Goal: Task Accomplishment & Management: Manage account settings

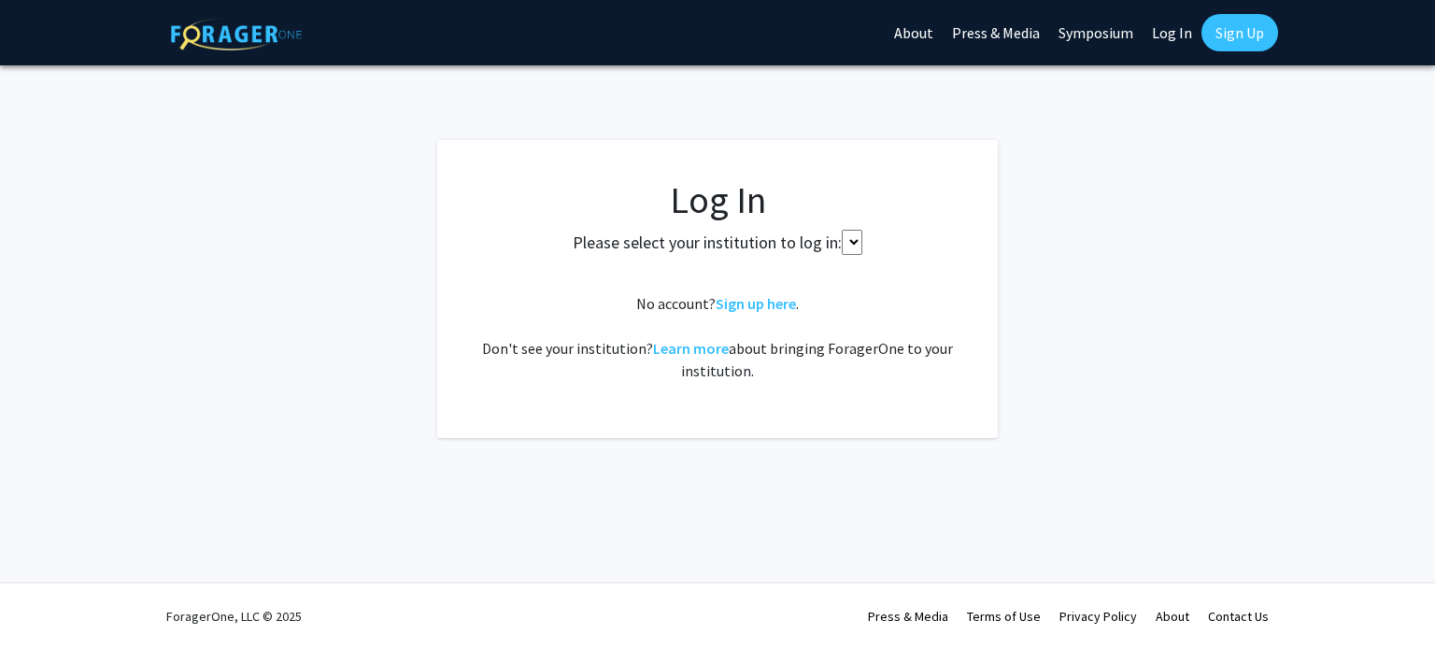
select select
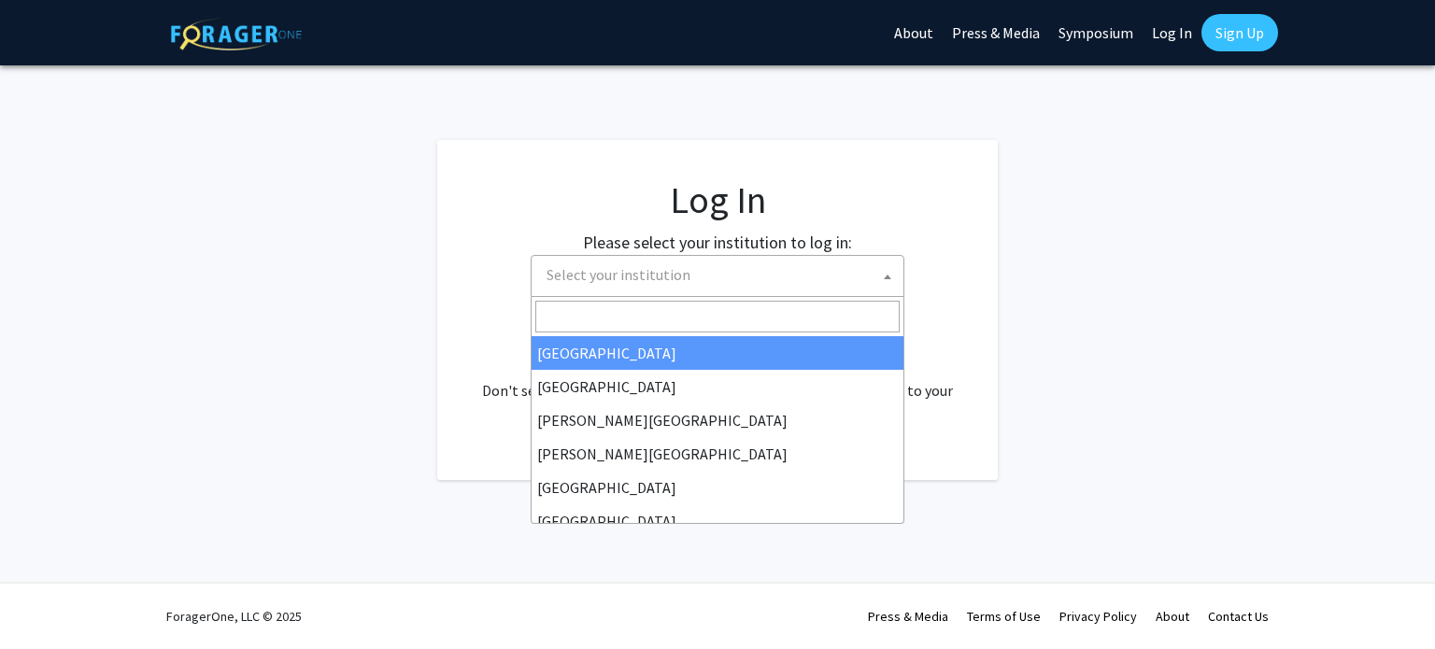
click at [734, 290] on span "Select your institution" at bounding box center [721, 275] width 364 height 38
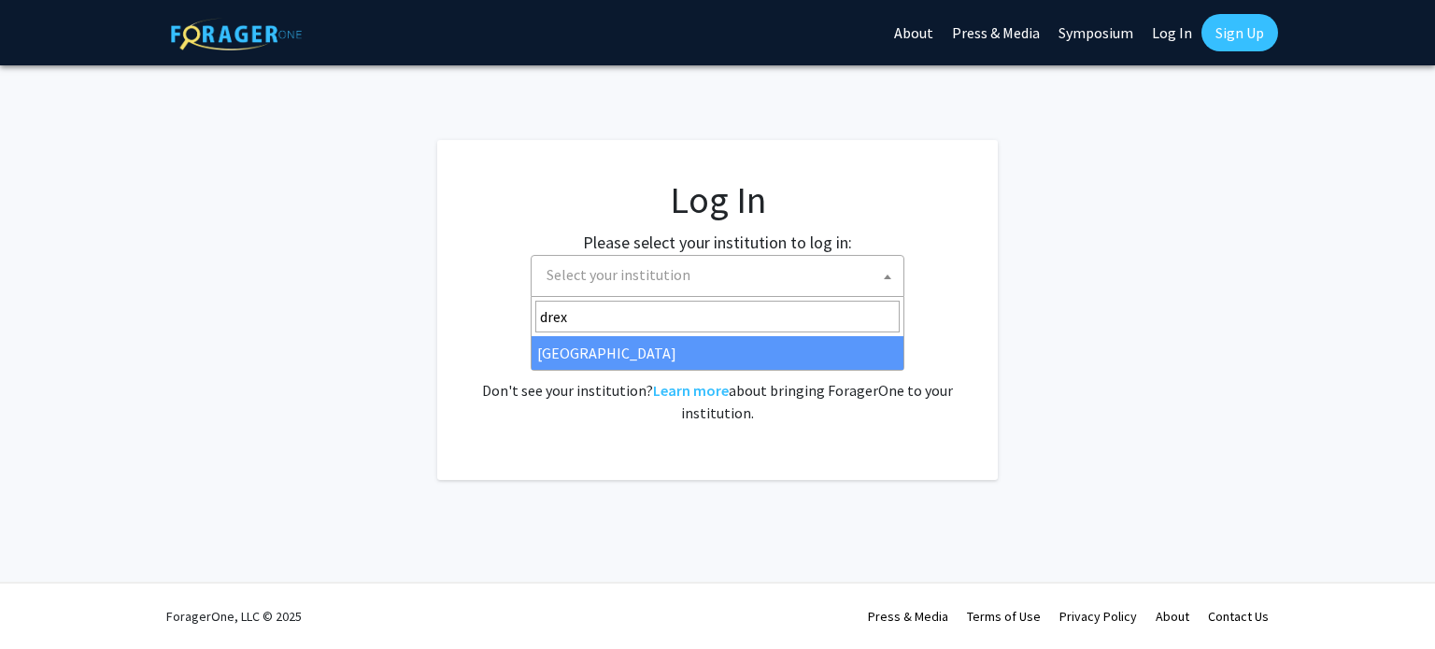
type input "drex"
select select "6"
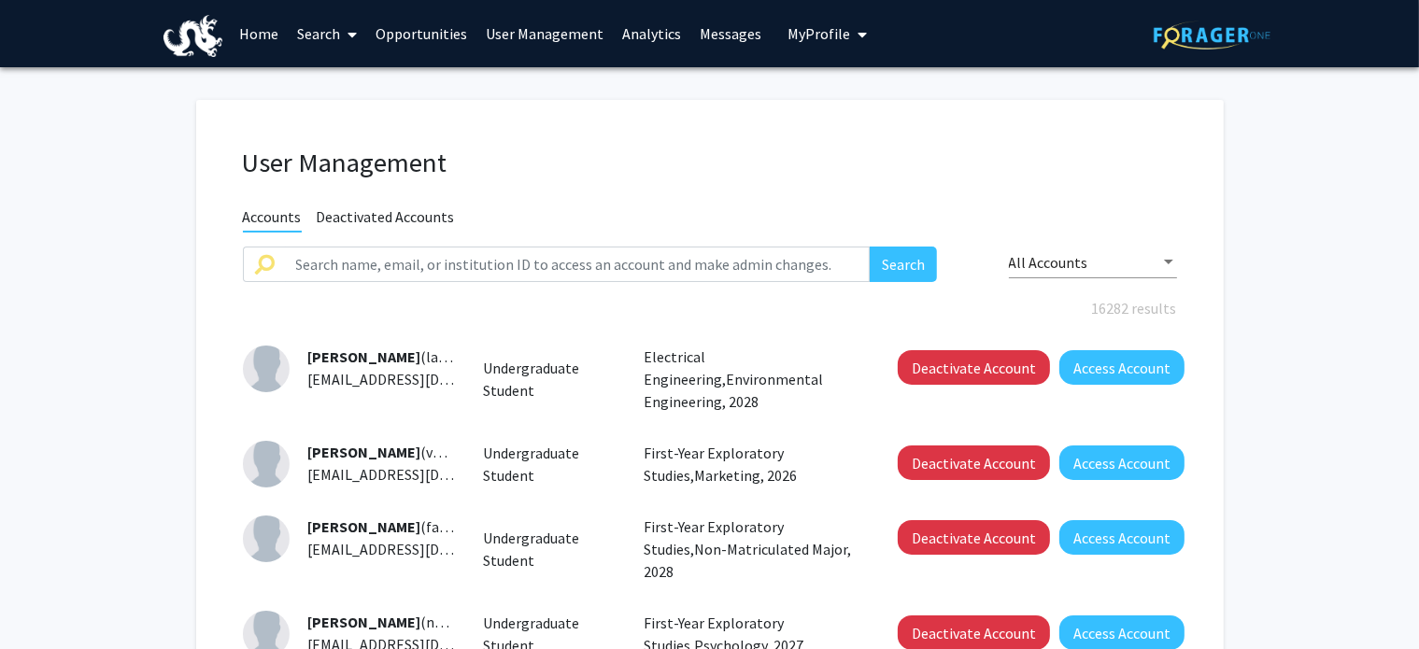
click at [782, 48] on button "My Profile" at bounding box center [827, 33] width 91 height 67
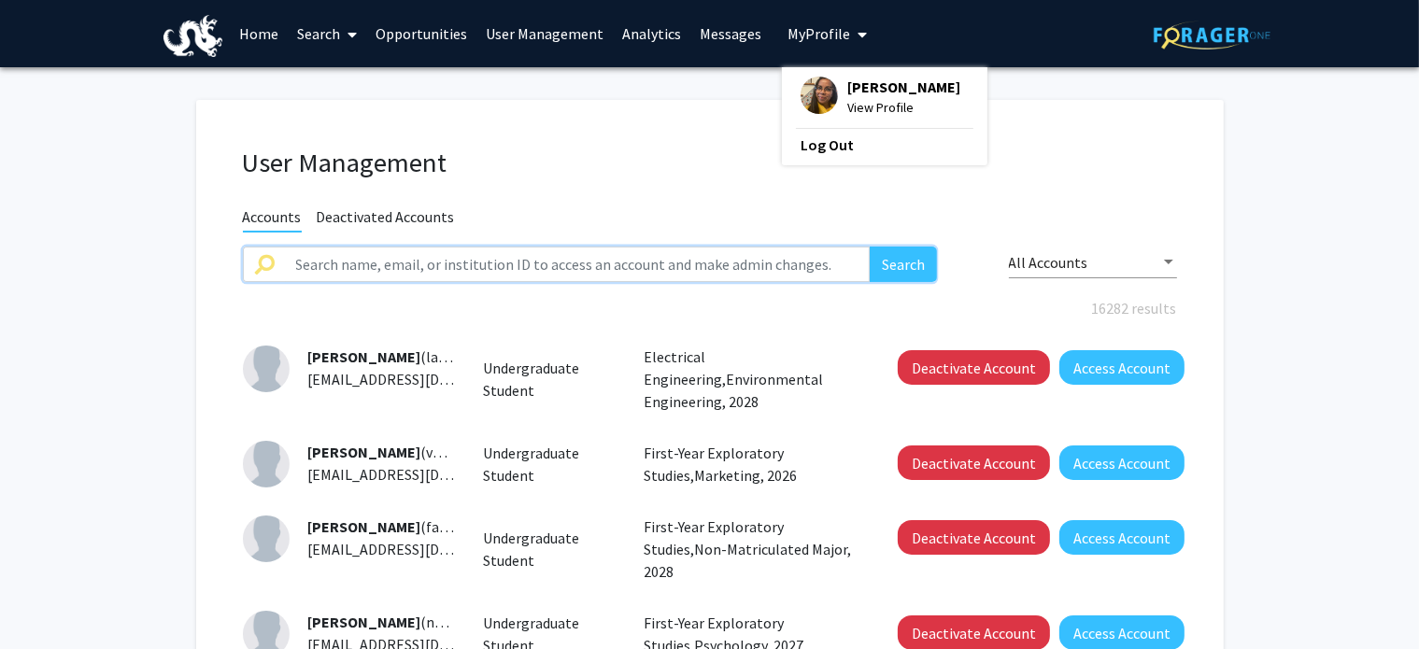
click at [387, 262] on input "text" at bounding box center [578, 264] width 586 height 35
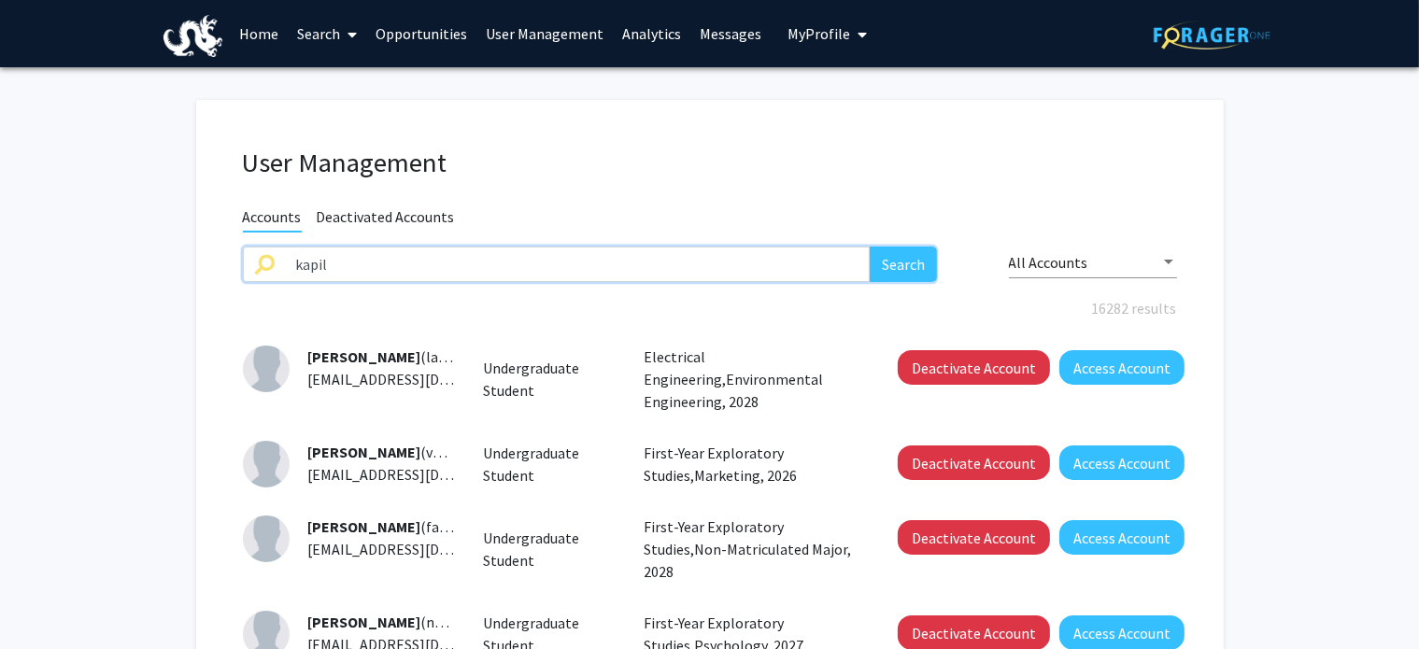
type input "kapil"
click at [870, 247] on button "Search" at bounding box center [903, 264] width 67 height 35
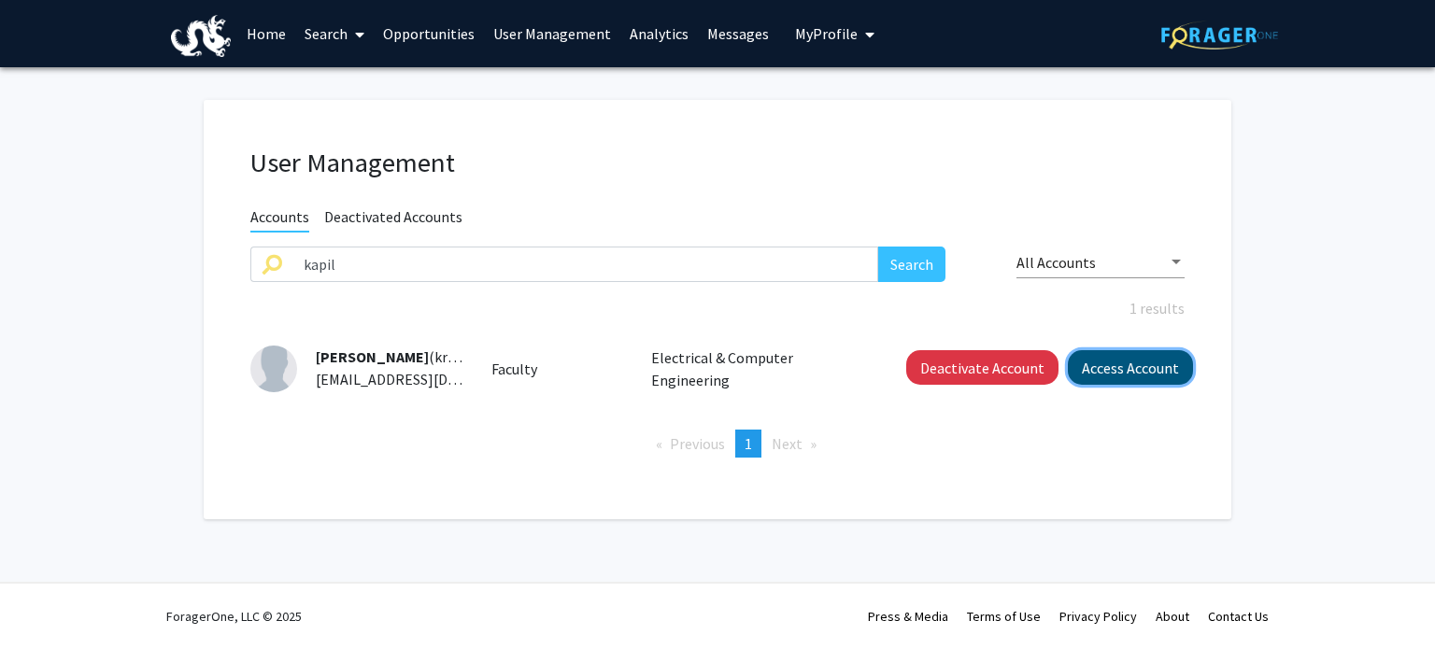
click at [1125, 370] on button "Access Account" at bounding box center [1130, 367] width 125 height 35
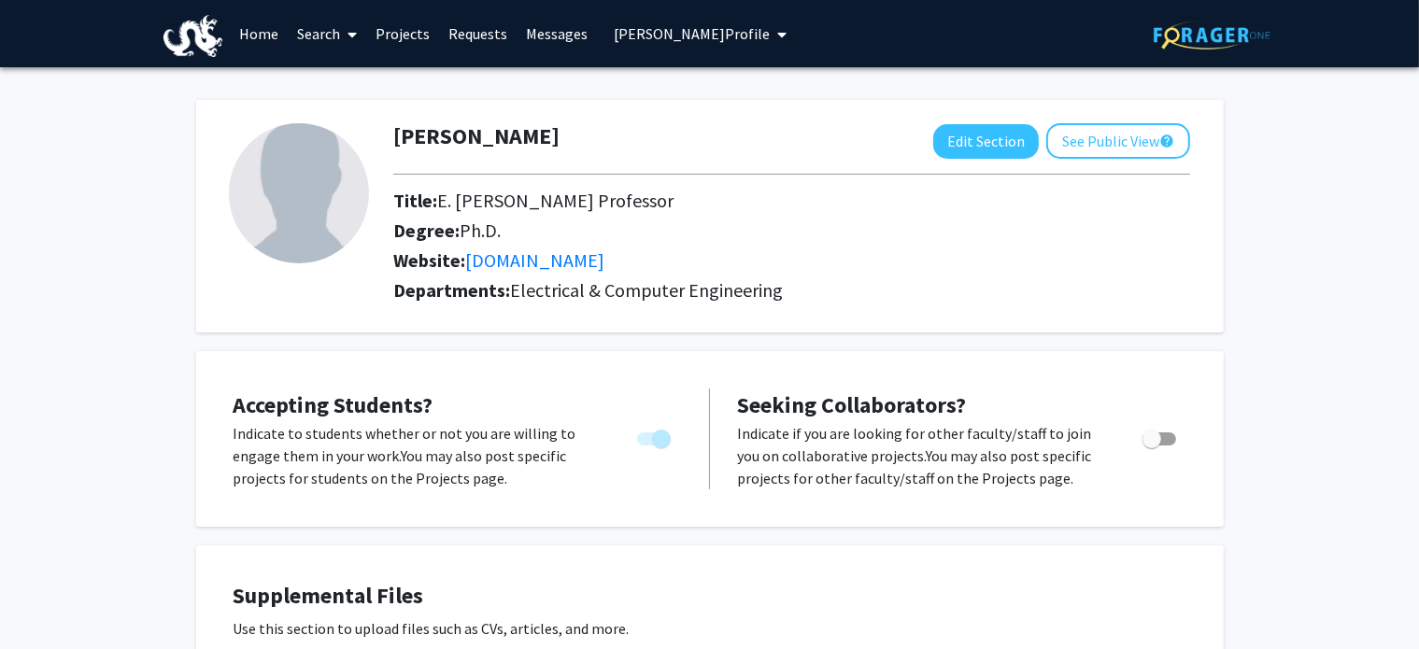
click at [402, 32] on link "Projects" at bounding box center [402, 33] width 73 height 65
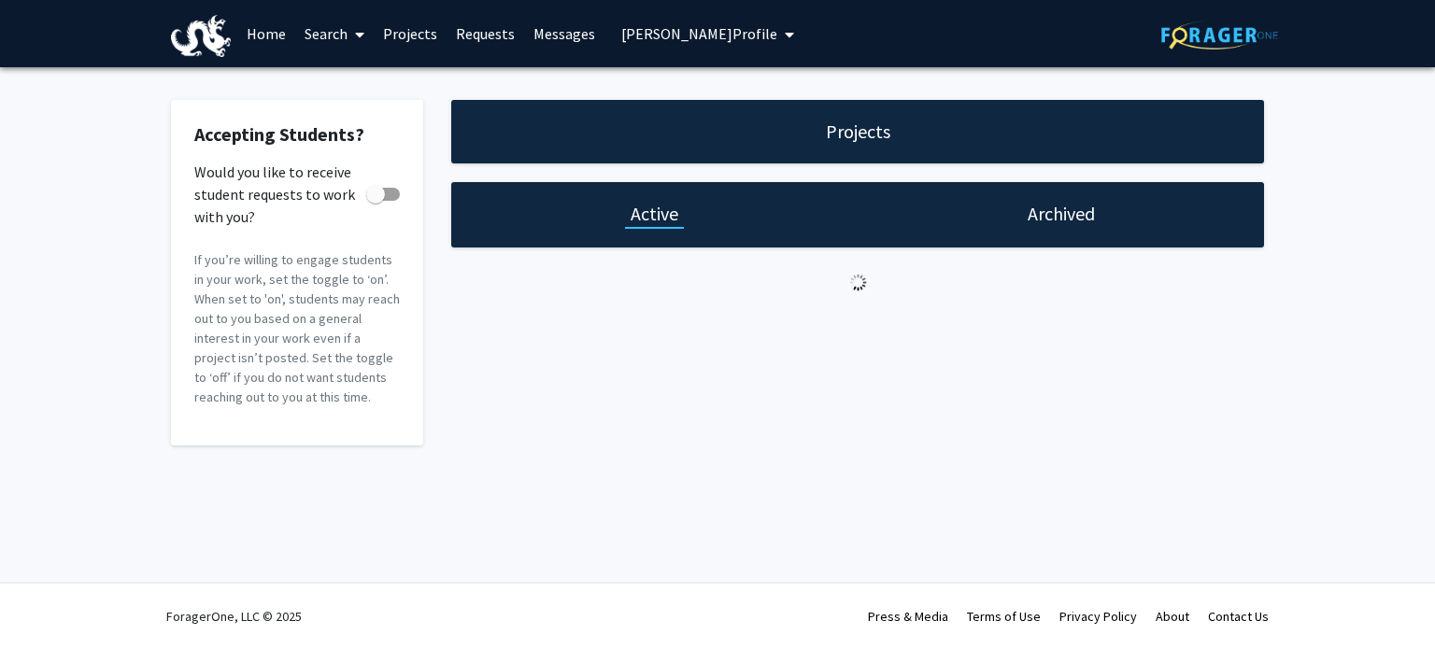
checkbox input "true"
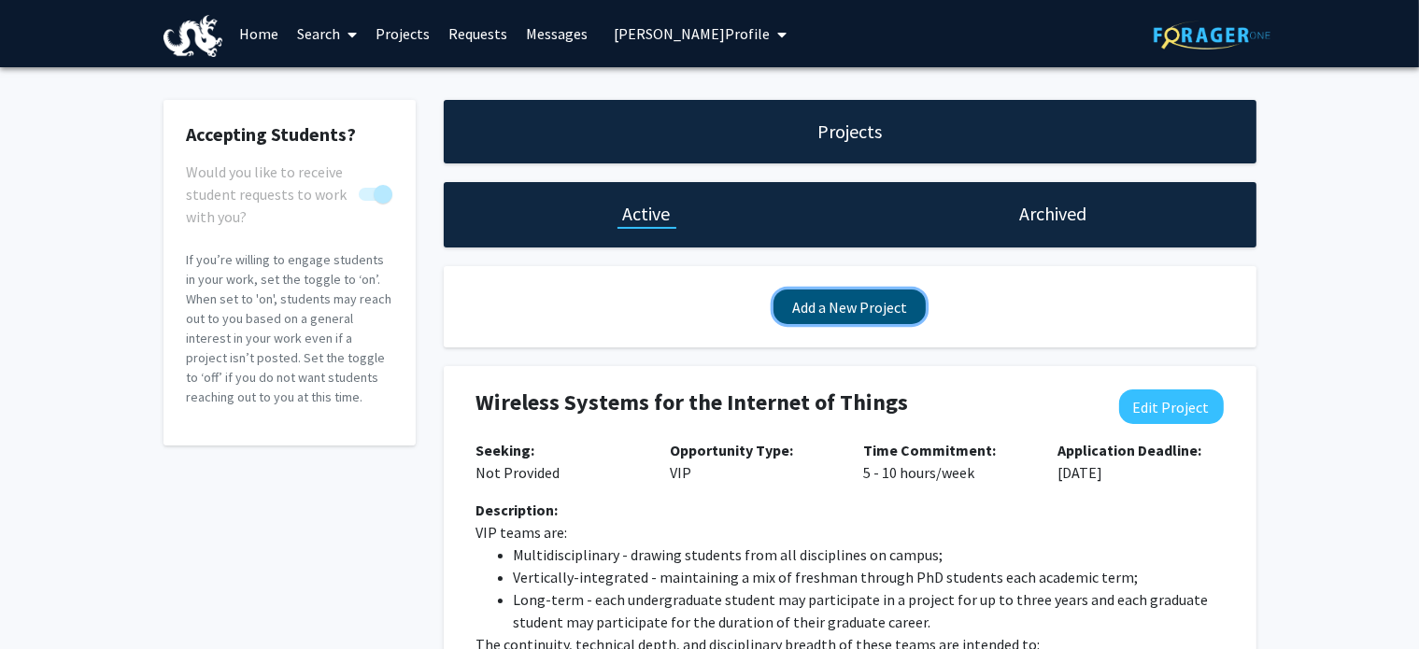
click at [848, 323] on button "Add a New Project" at bounding box center [849, 307] width 152 height 35
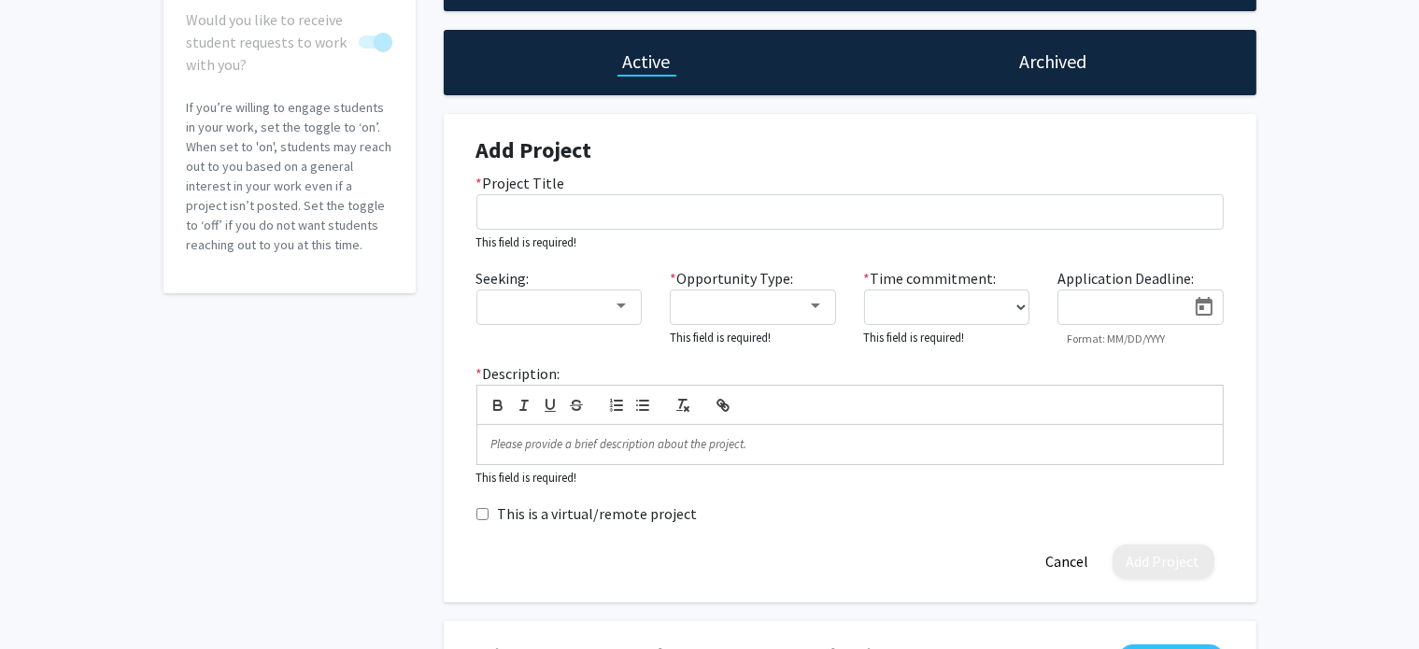
scroll to position [242, 0]
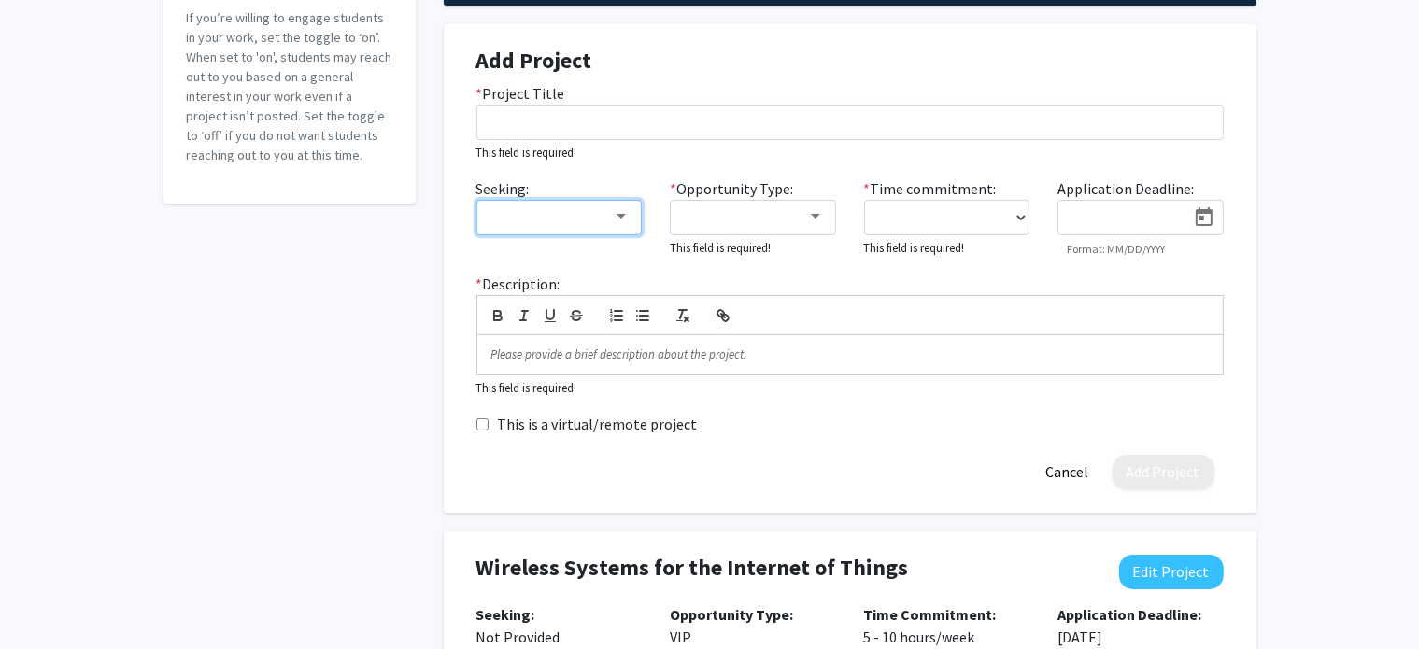
click at [594, 212] on div at bounding box center [550, 216] width 125 height 22
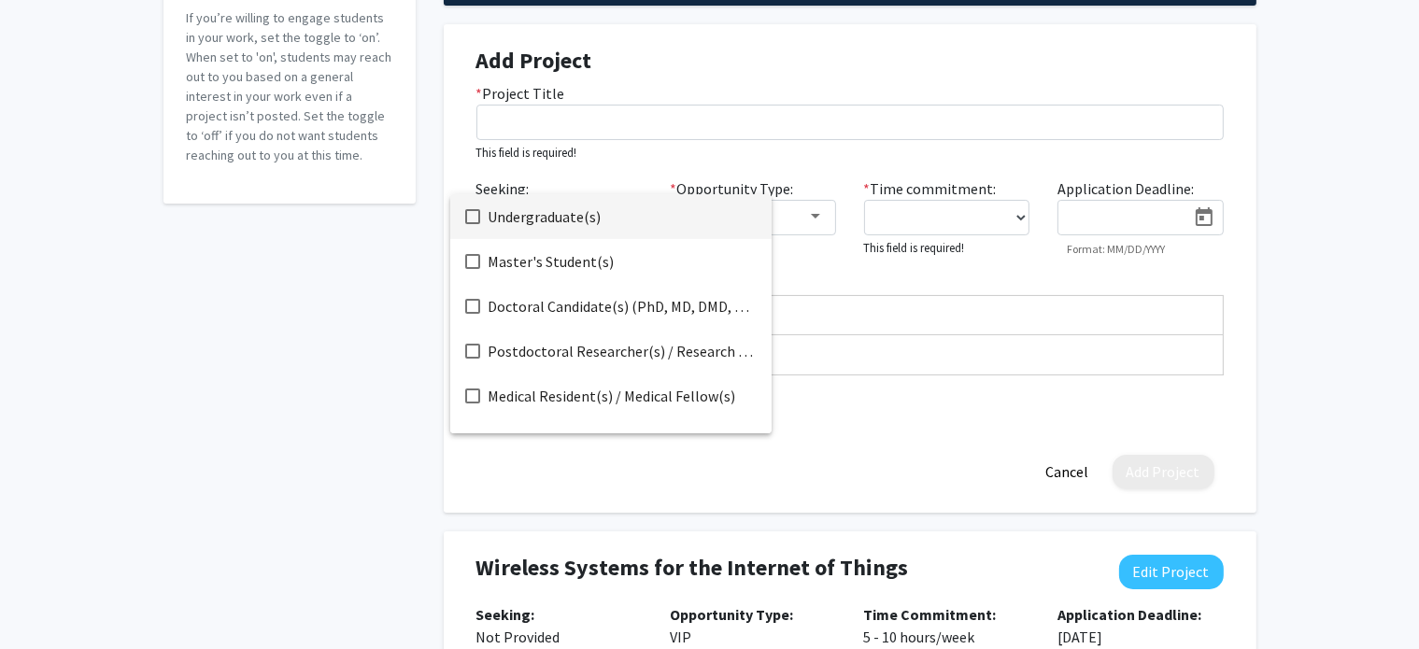
click at [1343, 152] on div at bounding box center [709, 324] width 1419 height 649
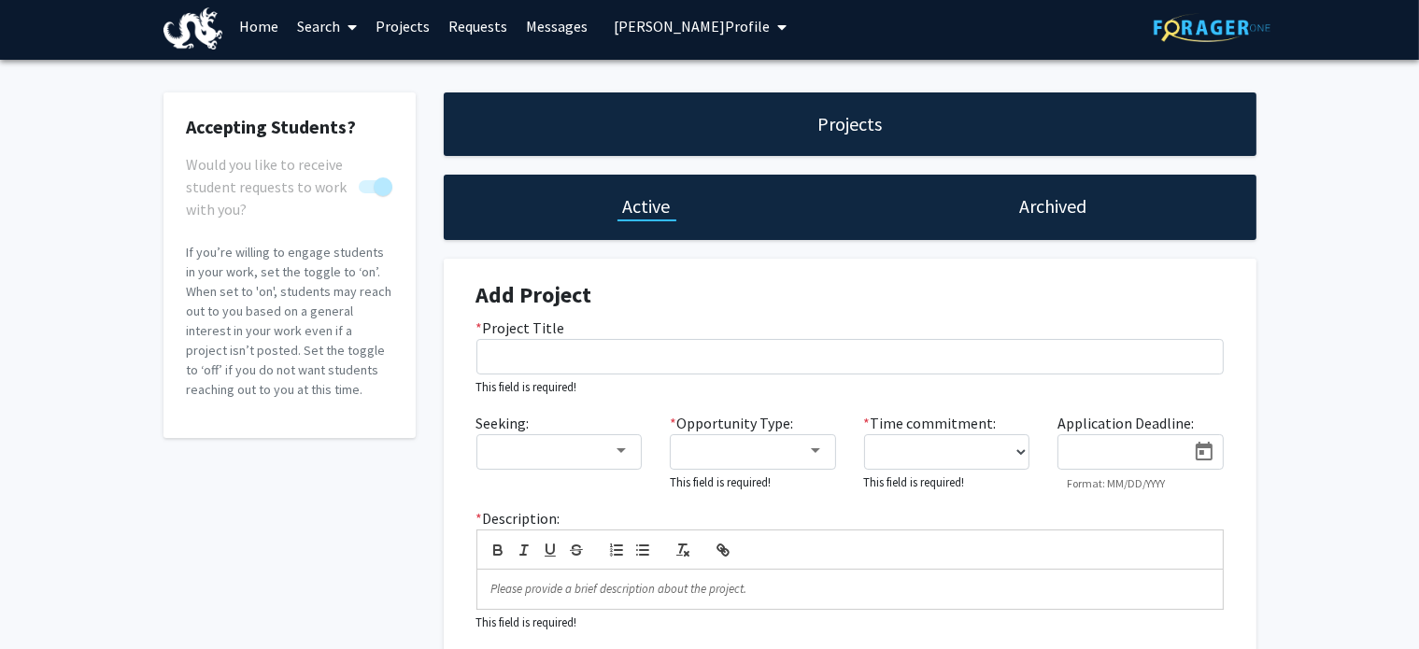
scroll to position [0, 0]
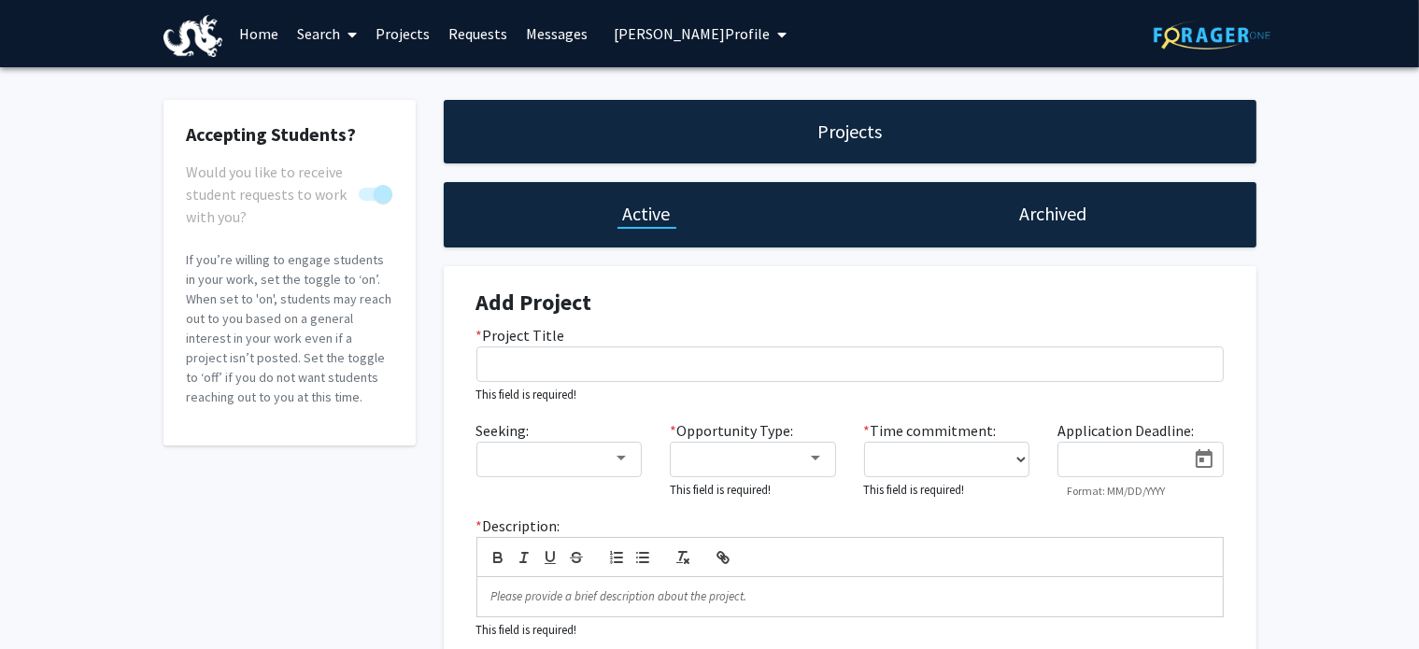
click at [719, 32] on span "Kapil Dandekar's Profile" at bounding box center [692, 33] width 156 height 19
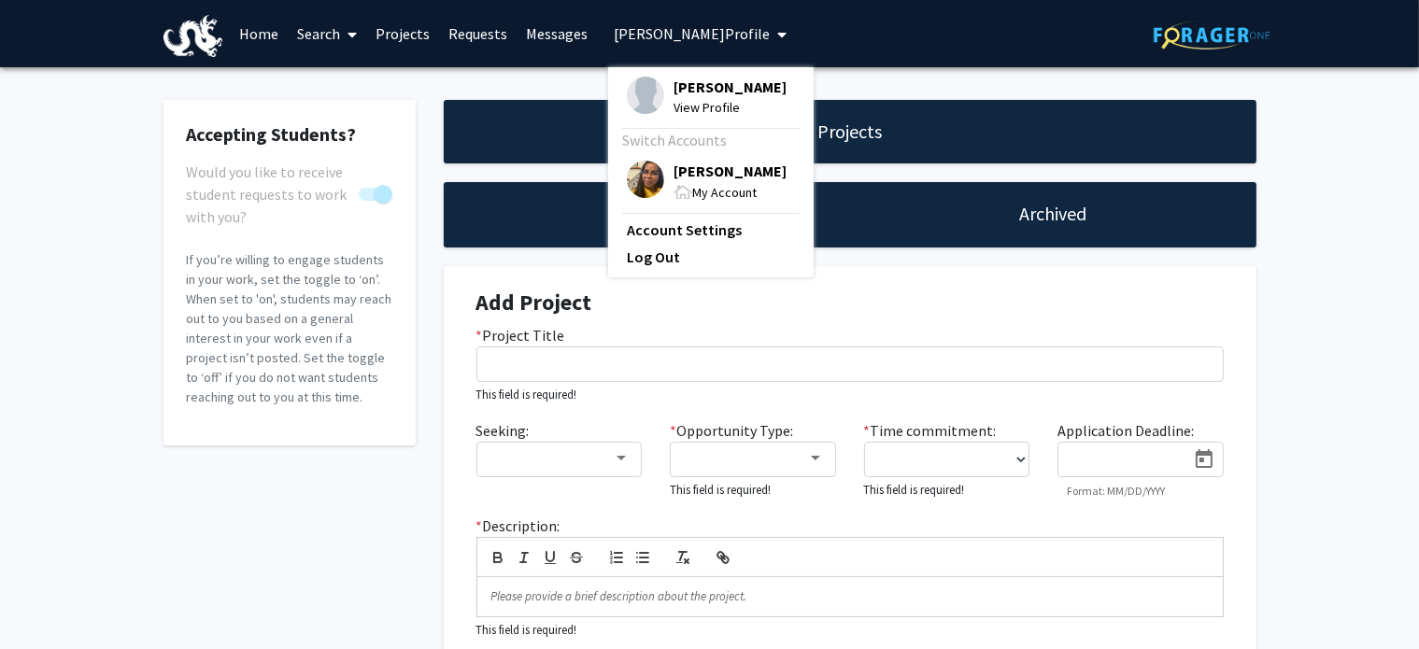
click at [687, 167] on span "Jaya Mohan" at bounding box center [729, 171] width 113 height 21
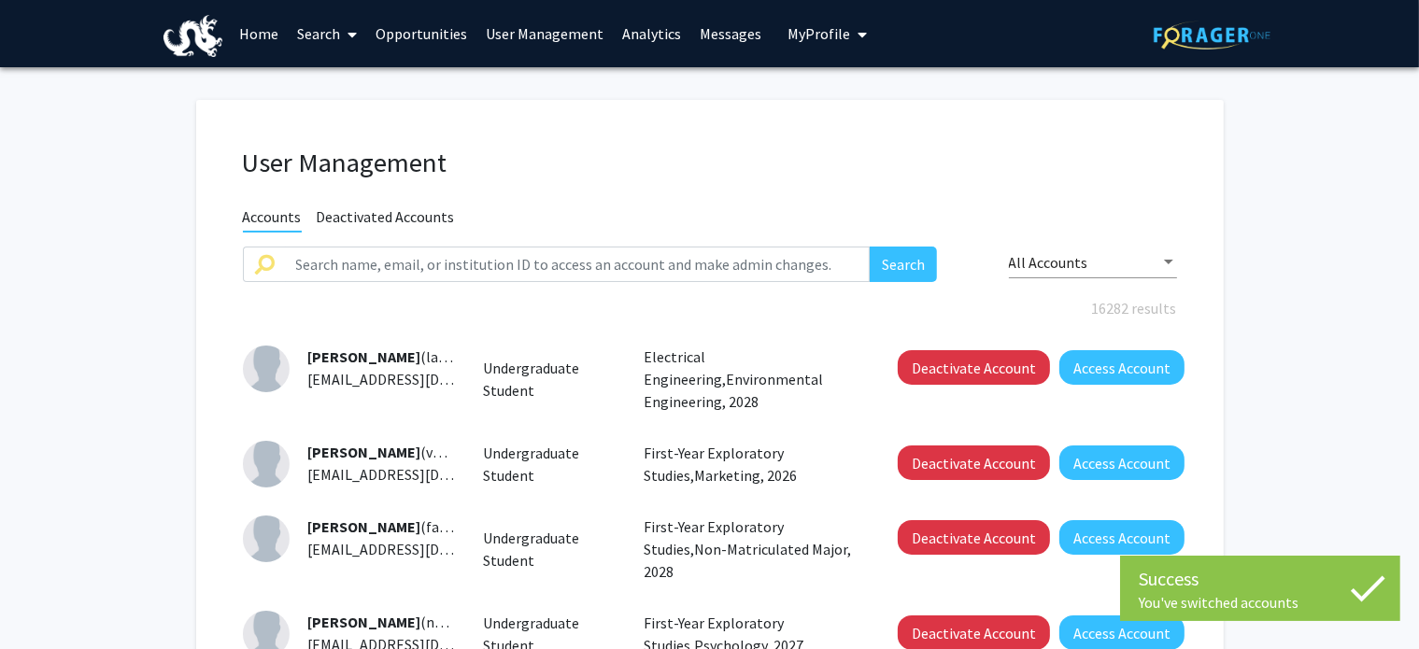
click at [271, 33] on link "Home" at bounding box center [259, 33] width 58 height 65
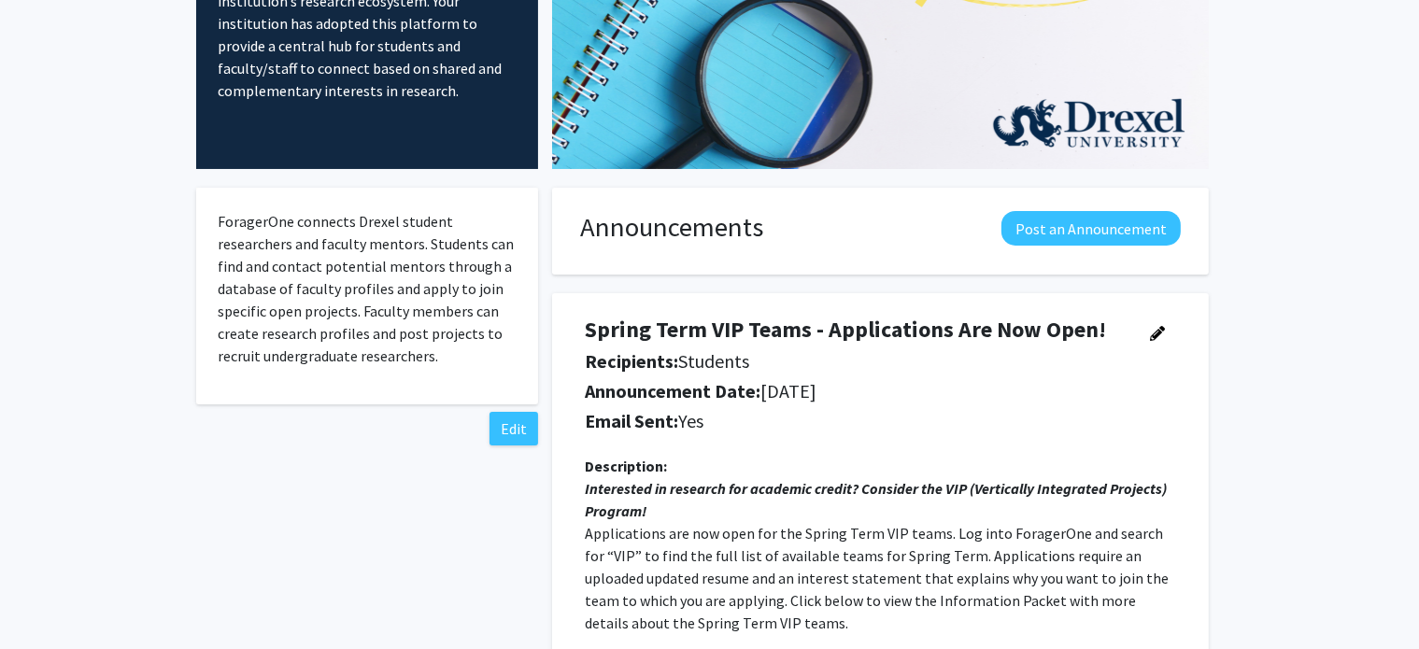
scroll to position [179, 0]
click at [1153, 327] on icon "button" at bounding box center [1157, 333] width 15 height 15
select select "applicant"
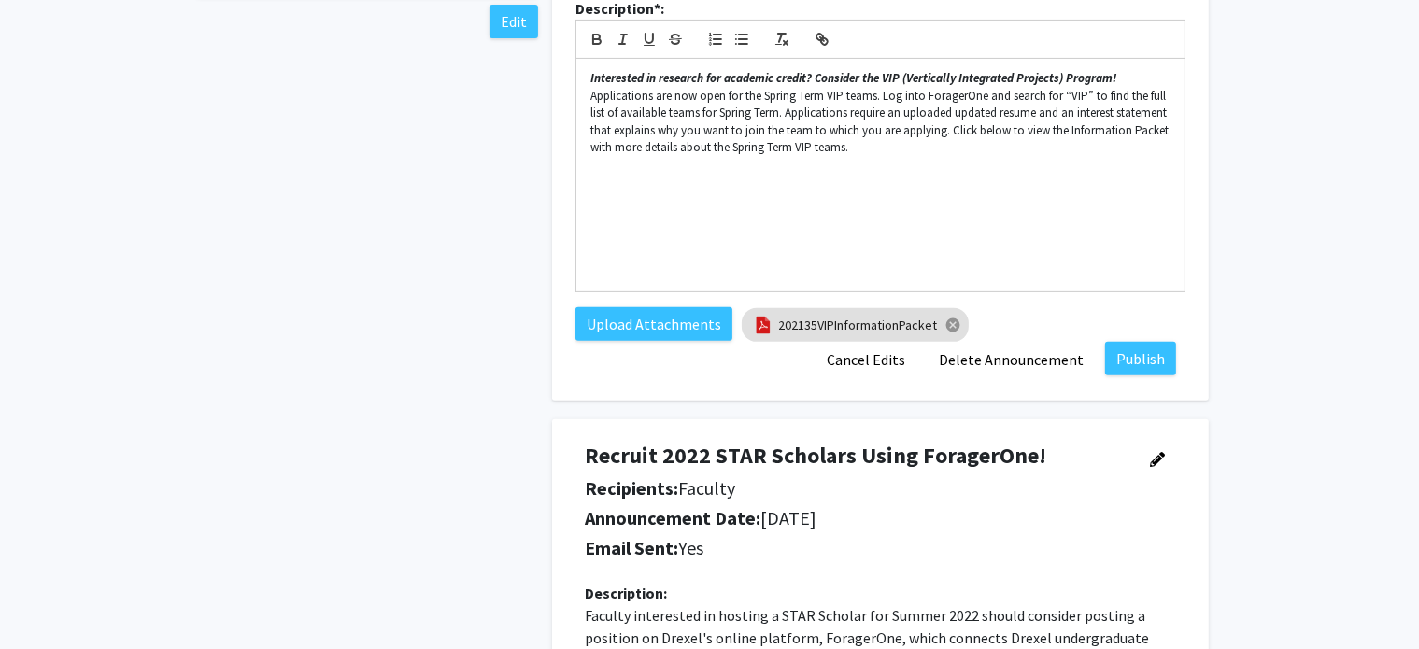
scroll to position [592, 0]
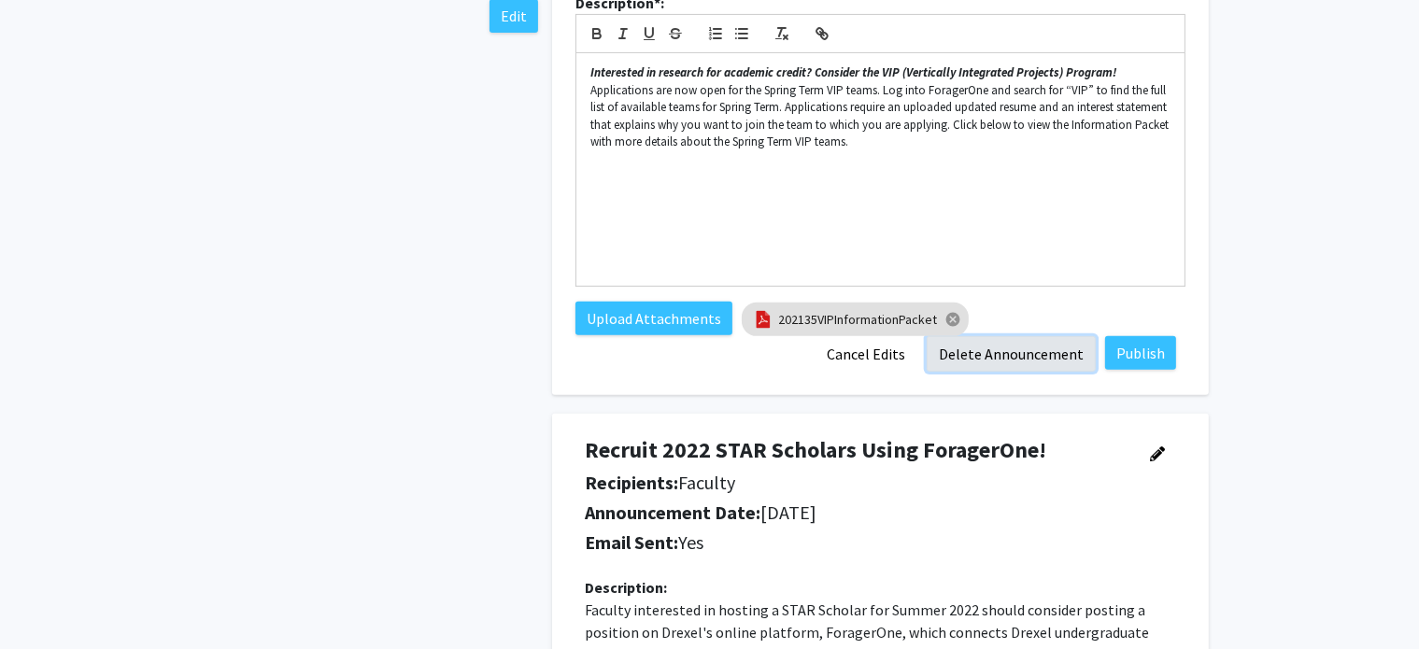
click at [1011, 365] on button "Delete Announcement" at bounding box center [1011, 353] width 169 height 35
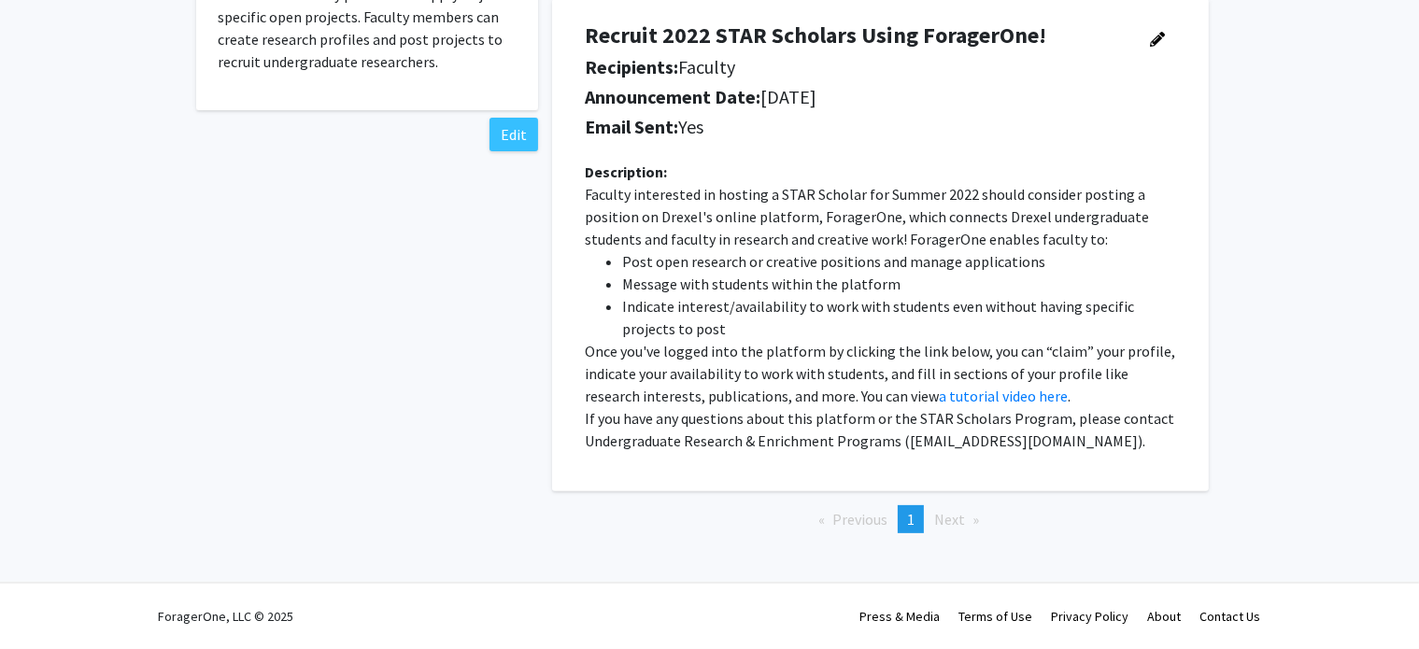
click at [1161, 55] on div at bounding box center [1164, 91] width 51 height 139
click at [1158, 52] on button "button" at bounding box center [1157, 39] width 37 height 34
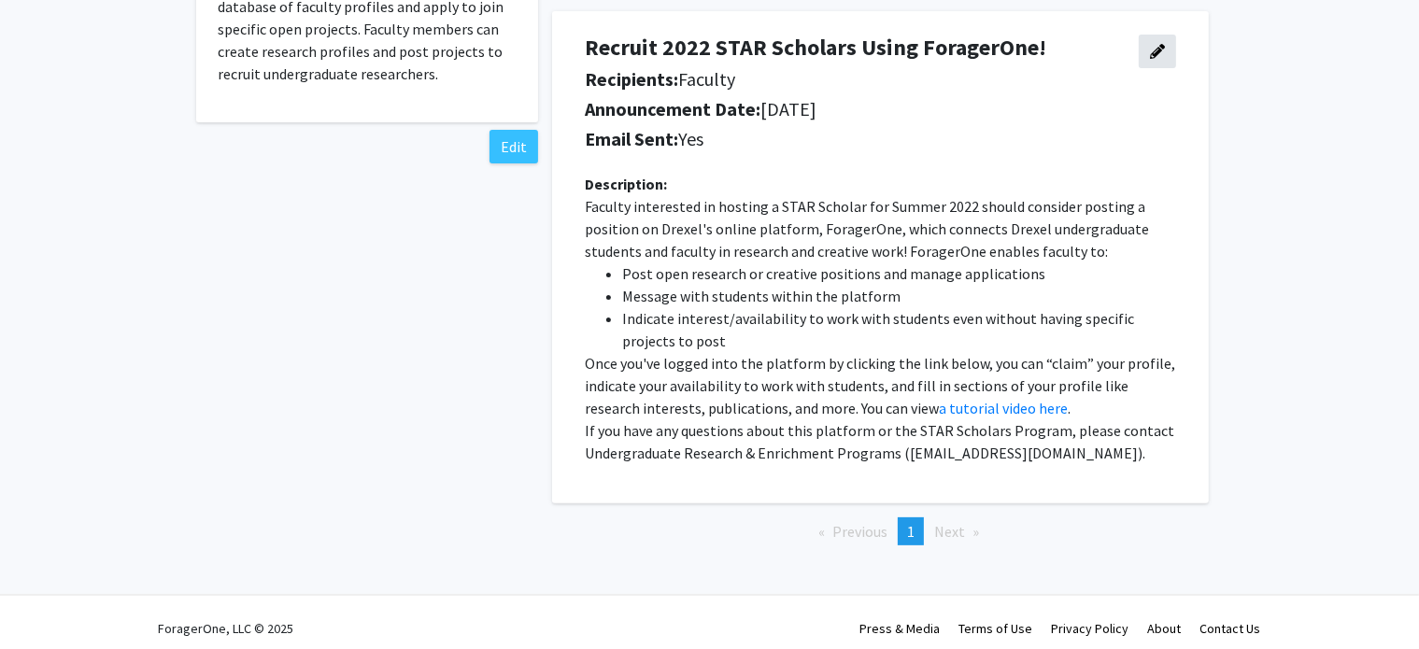
select select "faculty"
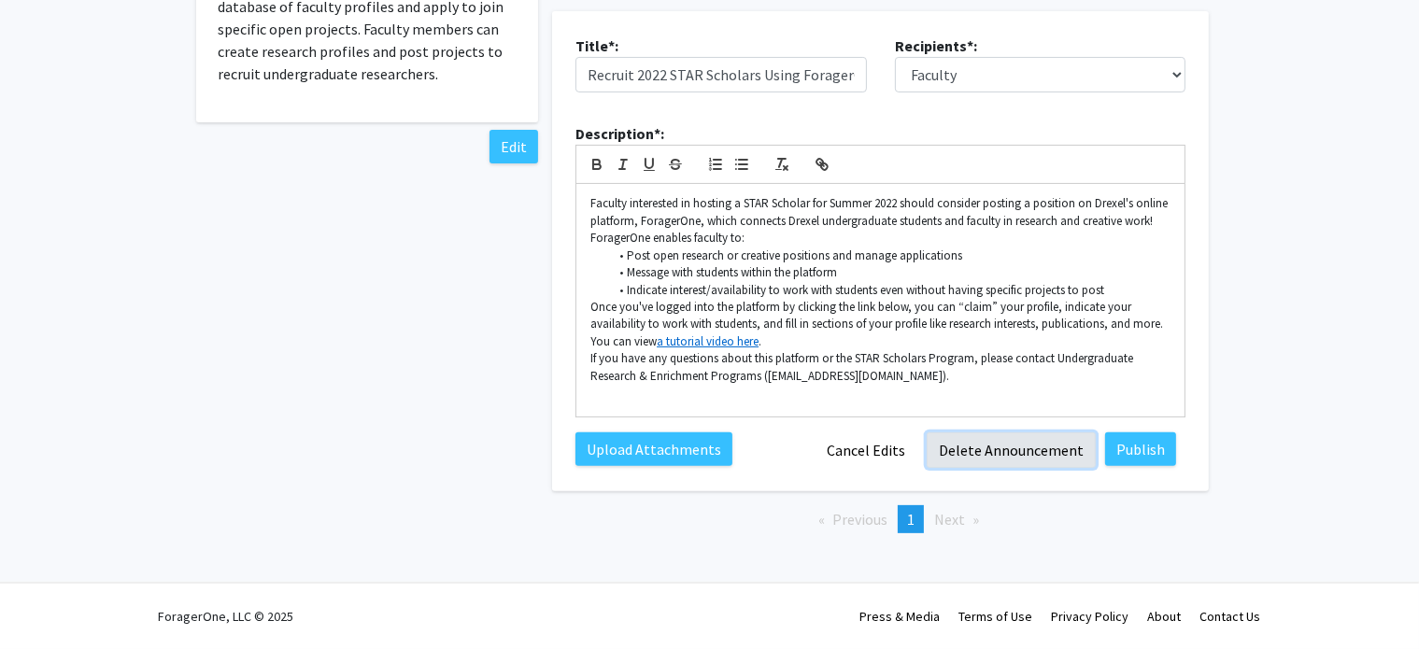
click at [1018, 437] on button "Delete Announcement" at bounding box center [1011, 449] width 169 height 35
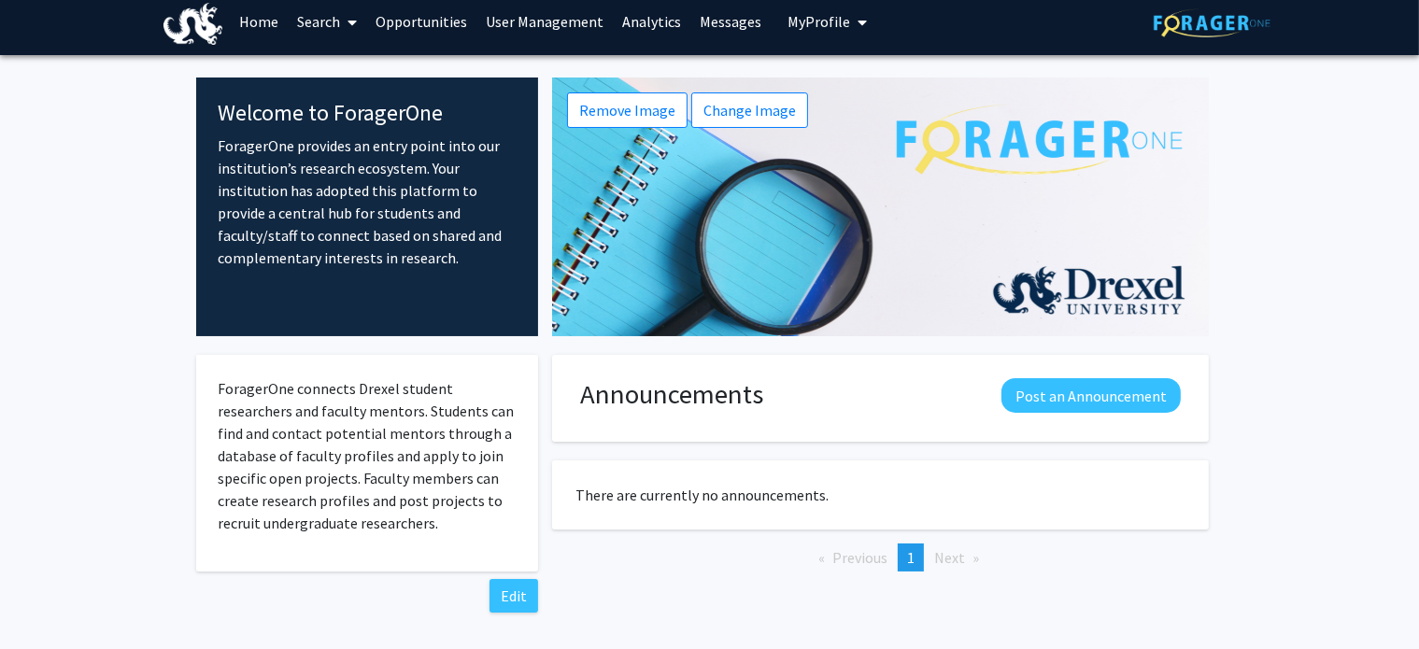
scroll to position [0, 0]
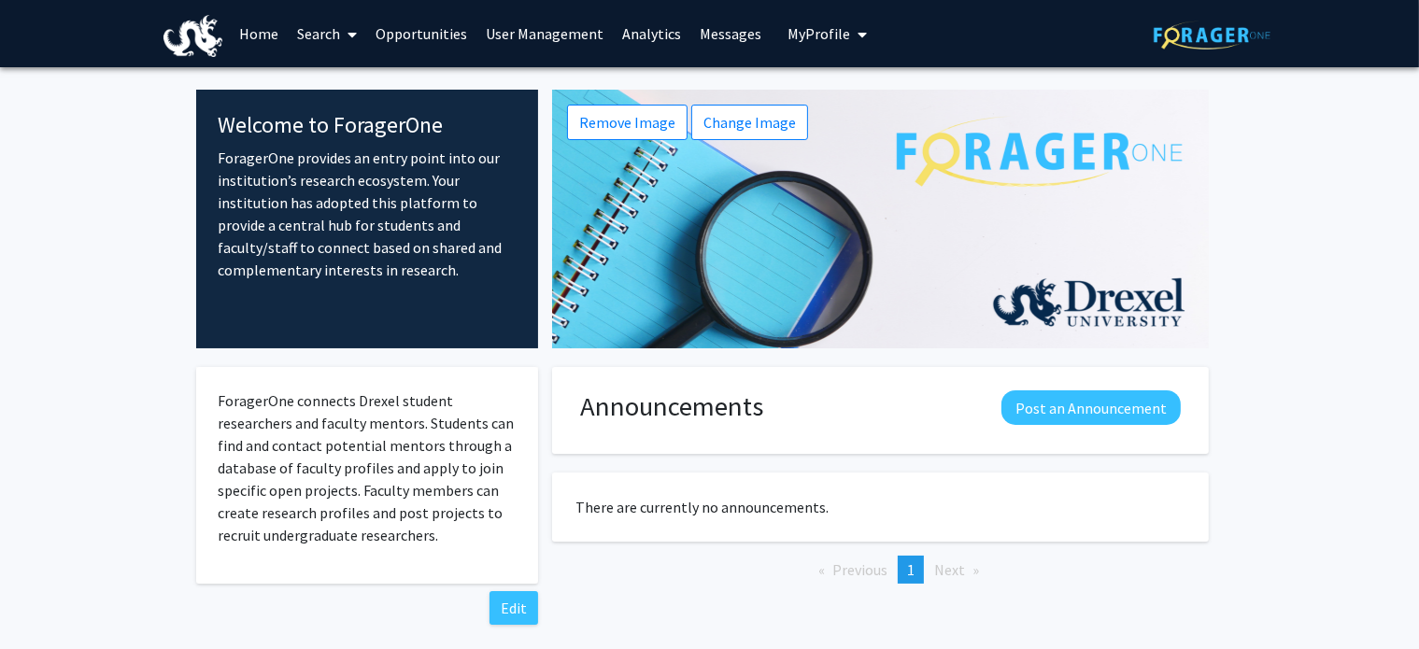
click at [810, 40] on span "My Profile" at bounding box center [818, 33] width 63 height 19
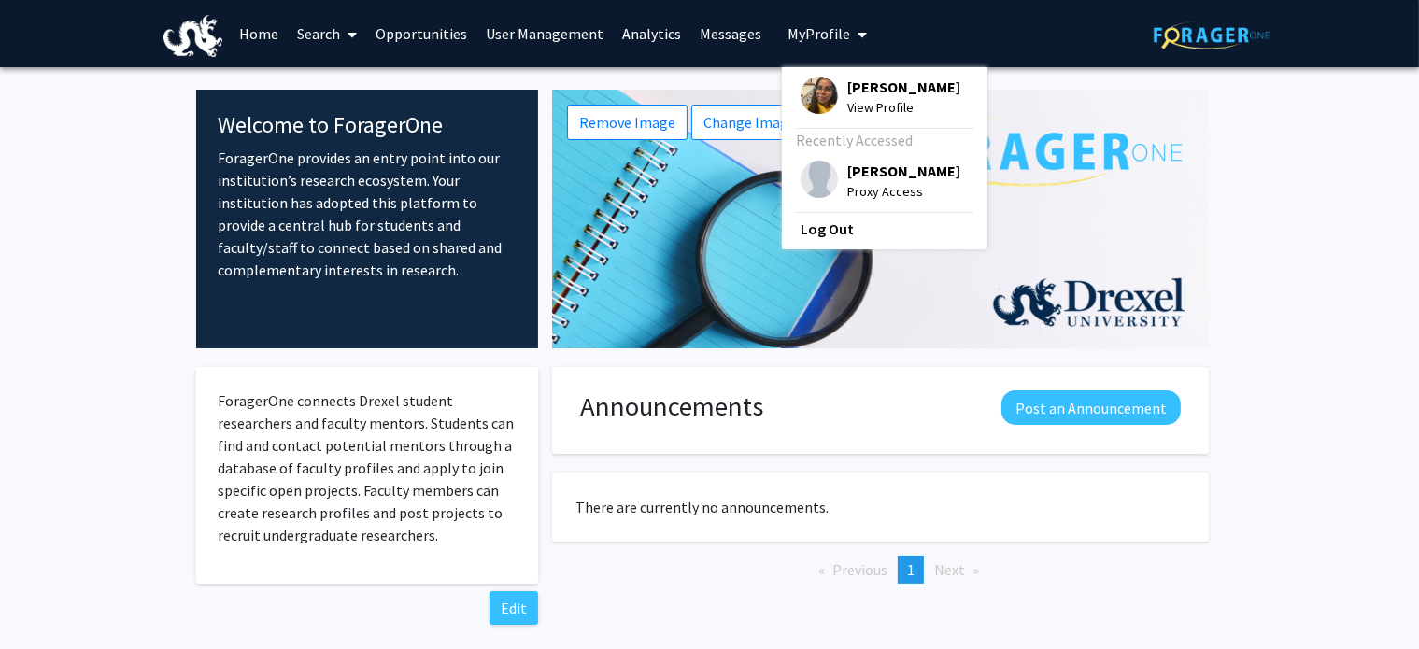
click at [1306, 246] on fg-internal-home-page "Welcome to ForagerOne ForagerOne provides an entry point into our institution’s…" at bounding box center [709, 379] width 1419 height 625
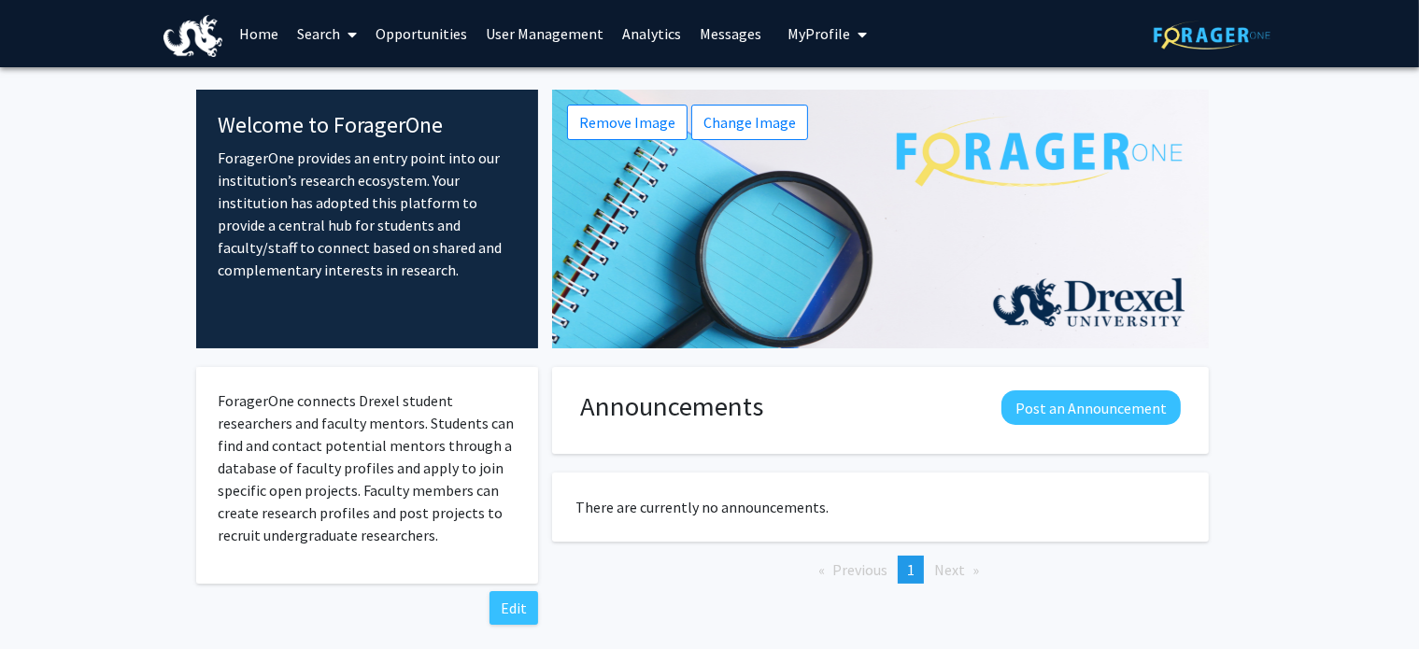
click at [121, 240] on fg-internal-home-page "Welcome to ForagerOne ForagerOne provides an entry point into our institution’s…" at bounding box center [709, 379] width 1419 height 625
click at [1351, 276] on fg-internal-home-page "Welcome to ForagerOne ForagerOne provides an entry point into our institution’s…" at bounding box center [709, 379] width 1419 height 625
click at [194, 45] on img at bounding box center [193, 36] width 60 height 42
click at [1212, 41] on img at bounding box center [1212, 35] width 117 height 29
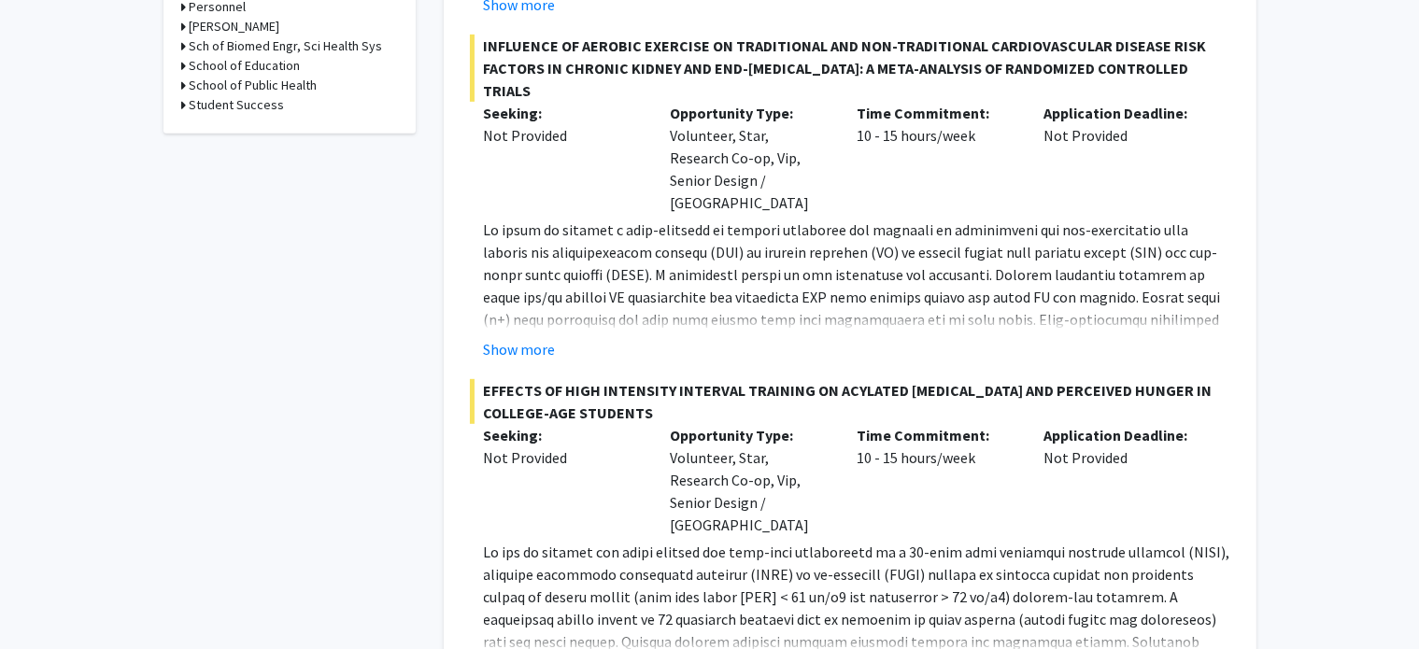
scroll to position [970, 0]
drag, startPoint x: 82, startPoint y: 323, endPoint x: 282, endPoint y: 541, distance: 295.5
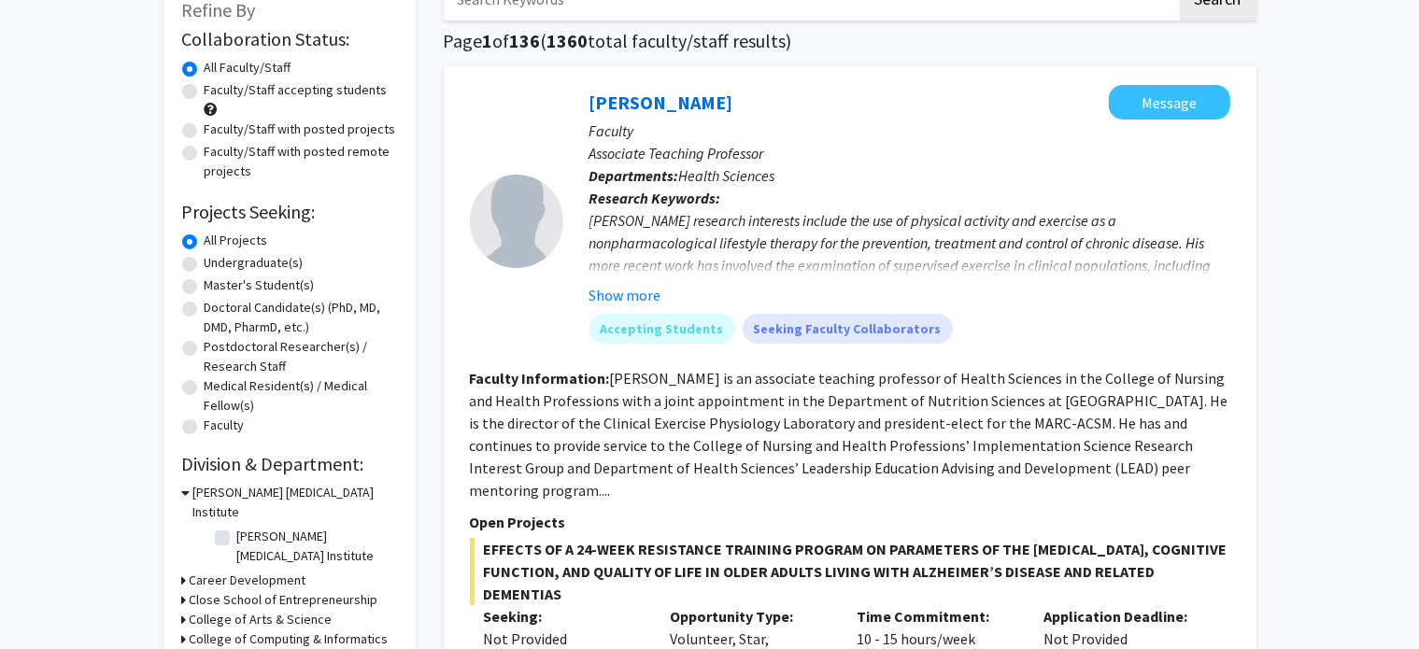
scroll to position [0, 0]
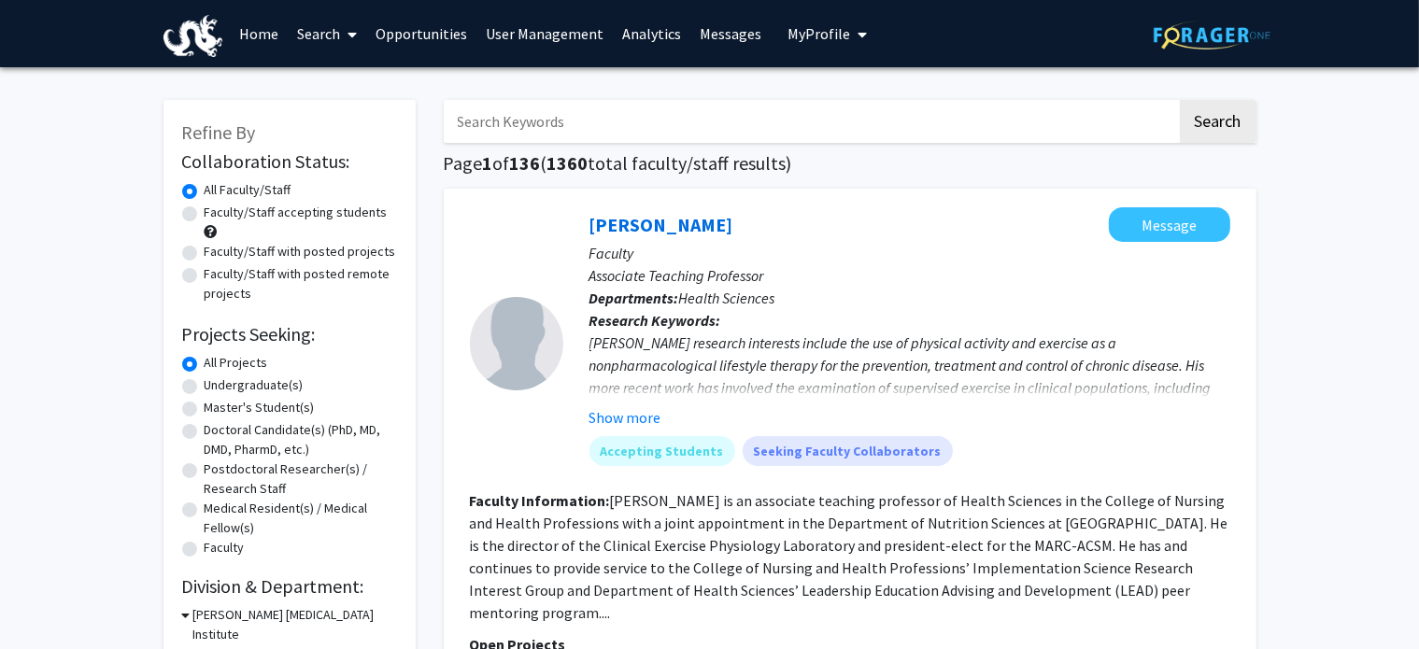
click at [829, 34] on span "My Profile" at bounding box center [818, 33] width 63 height 19
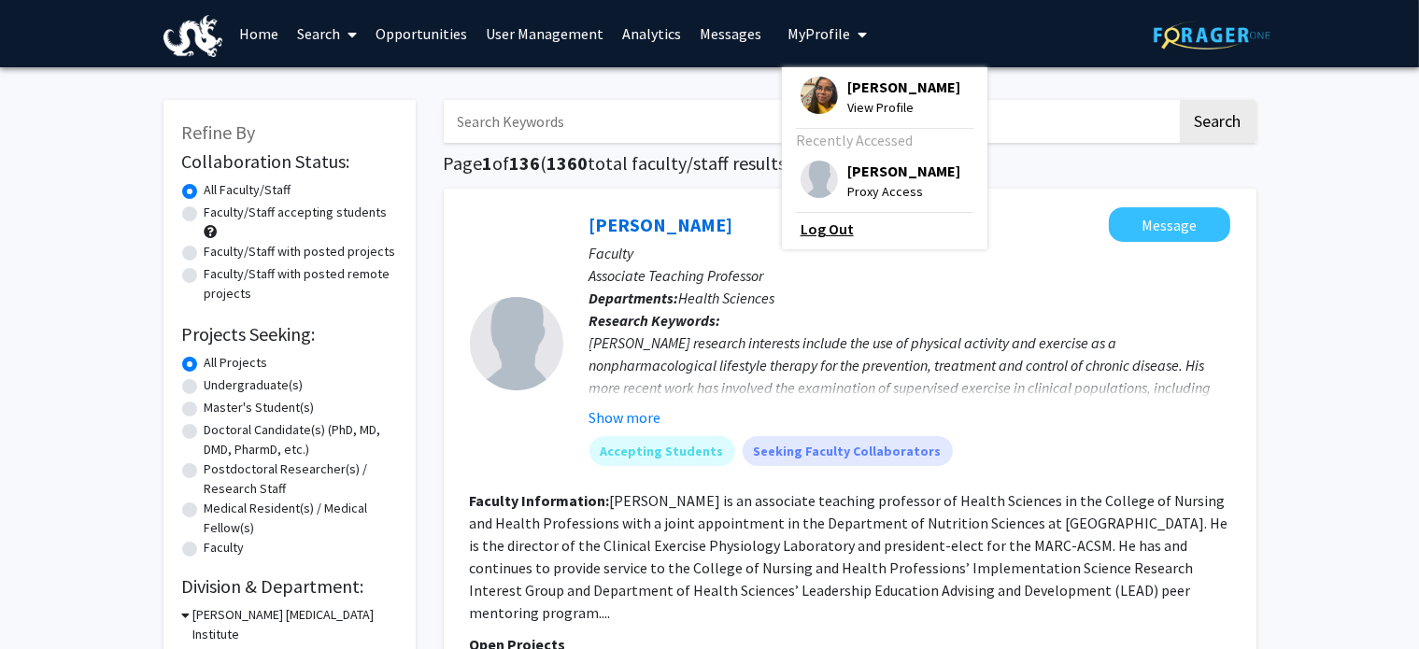
click at [830, 234] on link "Log Out" at bounding box center [884, 229] width 168 height 22
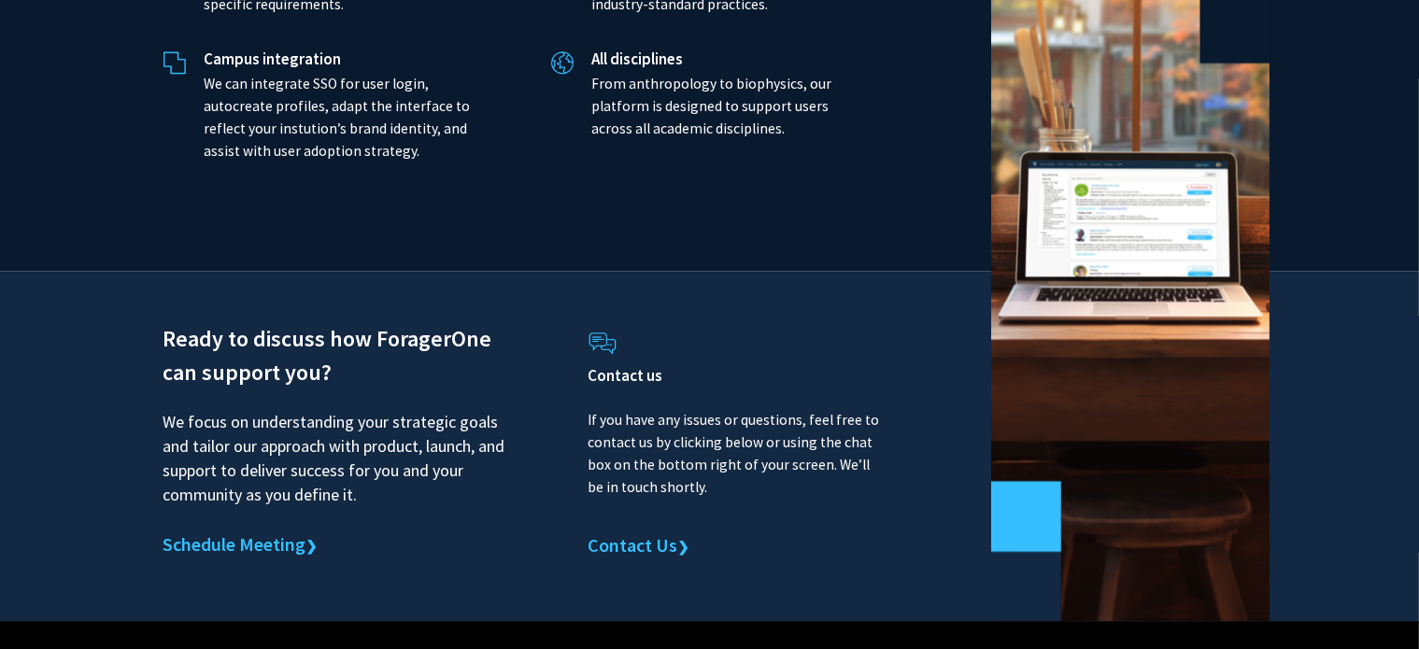
scroll to position [4446, 0]
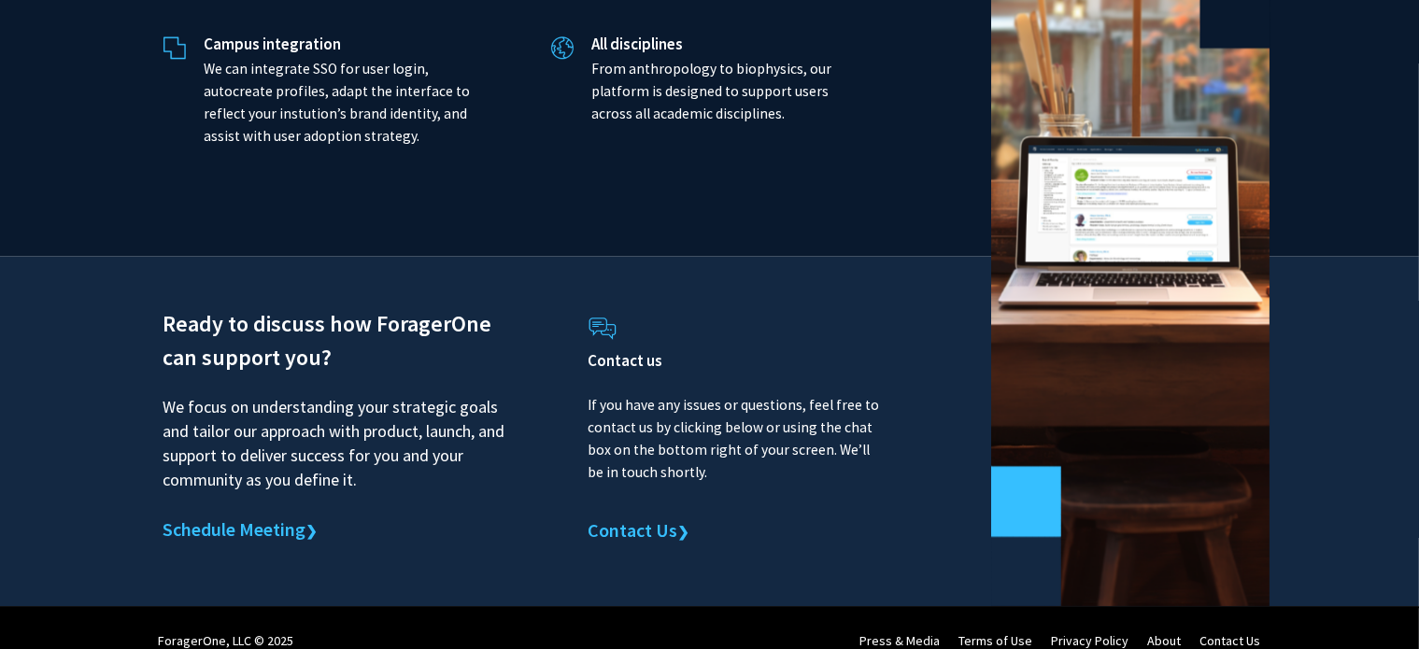
click at [912, 632] on link "Press & Media" at bounding box center [900, 640] width 80 height 17
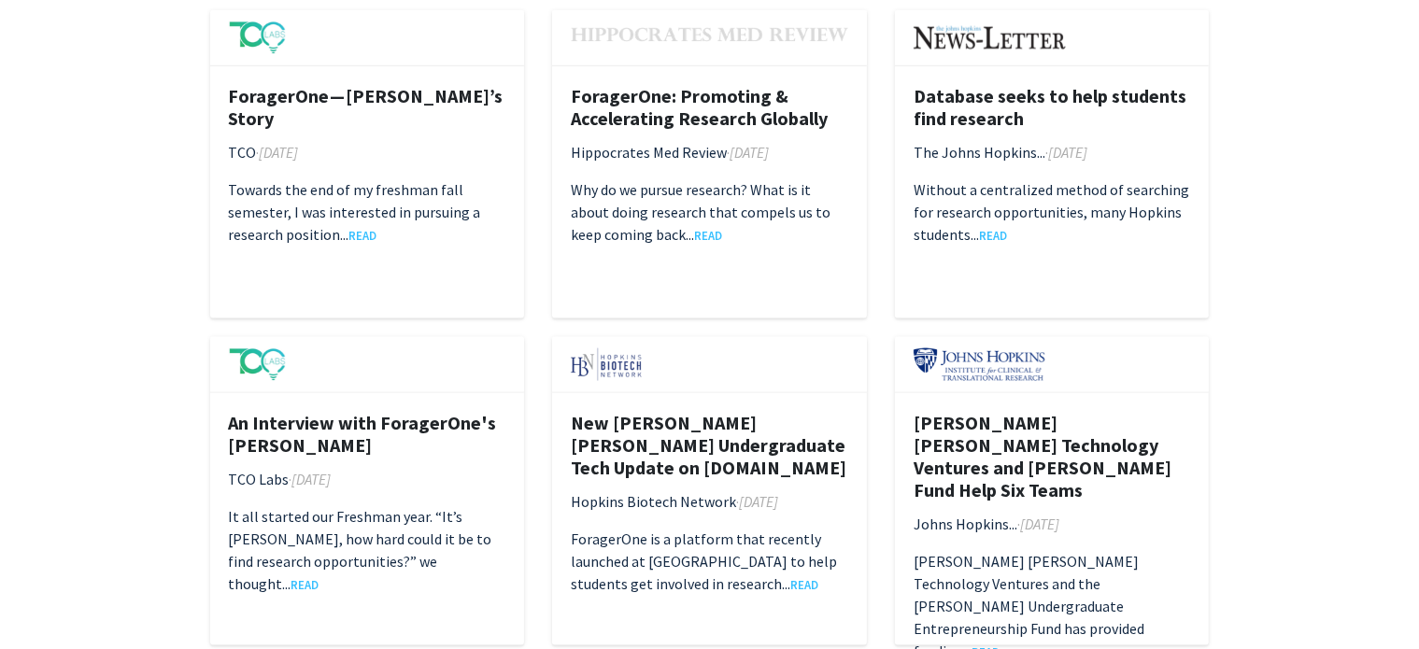
scroll to position [2551, 0]
